Goal: Task Accomplishment & Management: Use online tool/utility

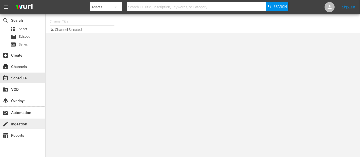
click at [24, 123] on div "create Ingestion" at bounding box center [14, 123] width 28 height 5
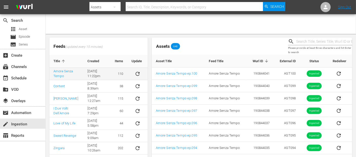
click at [61, 74] on td "Amore Senza Tempo" at bounding box center [66, 74] width 34 height 12
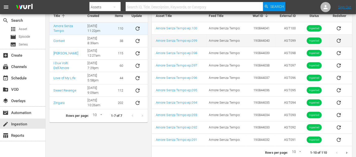
scroll to position [50, 0]
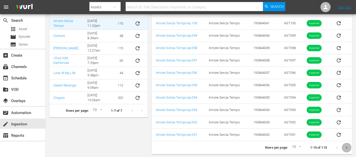
click at [345, 147] on icon "Next page" at bounding box center [347, 148] width 4 height 4
click at [338, 147] on icon "Previous page" at bounding box center [337, 148] width 4 height 4
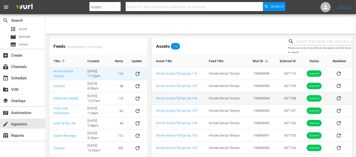
scroll to position [37, 0]
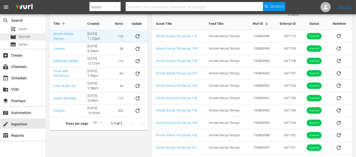
click at [27, 39] on div "movie Episode" at bounding box center [20, 36] width 20 height 7
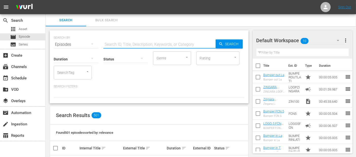
click at [123, 43] on input "text" at bounding box center [159, 45] width 112 height 12
type input "amore senza tempo"
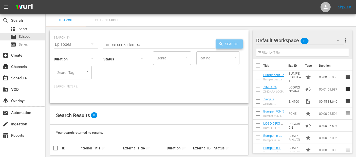
click at [226, 47] on span "Search" at bounding box center [233, 44] width 20 height 9
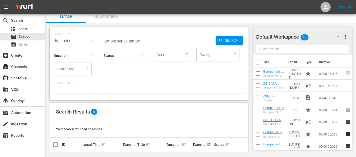
scroll to position [7, 0]
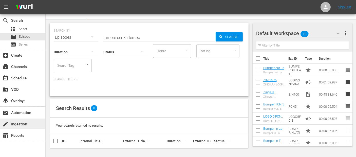
click at [22, 123] on div "create Ingestion" at bounding box center [14, 123] width 28 height 5
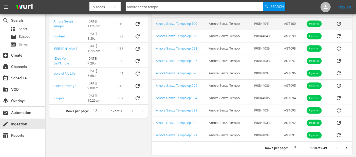
scroll to position [50, 0]
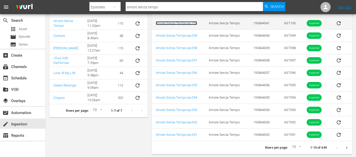
click at [189, 23] on link "Amore Senza Tempo ep.100" at bounding box center [176, 23] width 41 height 4
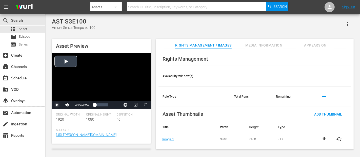
click at [57, 105] on span "Video Player" at bounding box center [57, 105] width 0 height 0
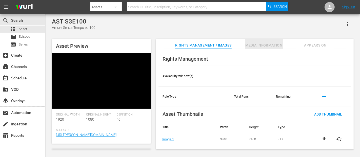
click at [251, 44] on span "Media Information" at bounding box center [264, 45] width 38 height 6
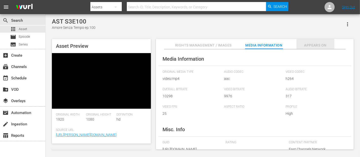
click at [314, 43] on span "Appears On" at bounding box center [316, 45] width 38 height 6
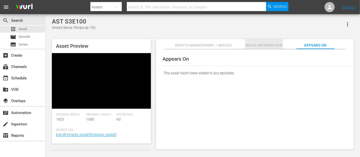
click at [281, 44] on span "Media Information" at bounding box center [264, 45] width 38 height 6
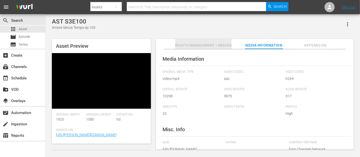
click at [224, 45] on span "Rights Management / Images" at bounding box center [203, 45] width 56 height 6
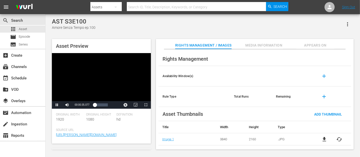
click at [254, 44] on span "Media Information" at bounding box center [264, 45] width 38 height 6
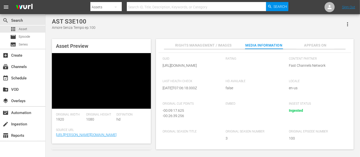
scroll to position [99, 0]
click at [179, 109] on div "- 00:09:17.625" at bounding box center [189, 110] width 53 height 5
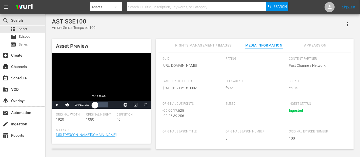
click at [99, 106] on div "Loaded : 5.50% 00:12:49.644 00:01:07.434" at bounding box center [100, 105] width 13 height 5
click at [103, 106] on div "Loaded : 0.00% 00:26:24.562 00:14:20.190" at bounding box center [100, 105] width 13 height 5
